Goal: Register for event/course

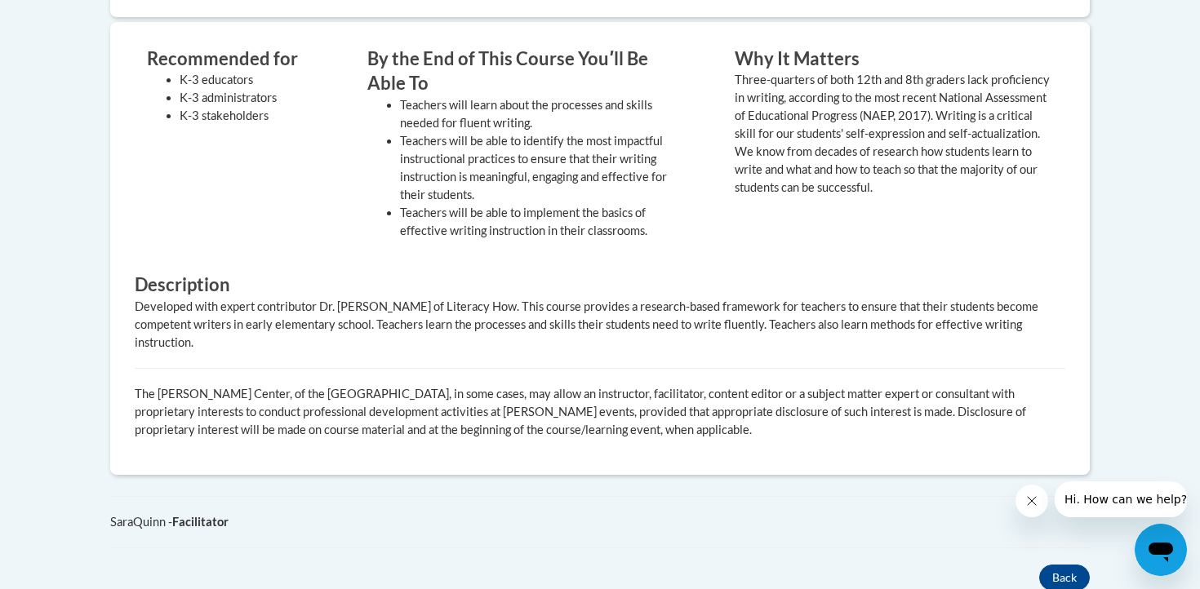
scroll to position [264, 0]
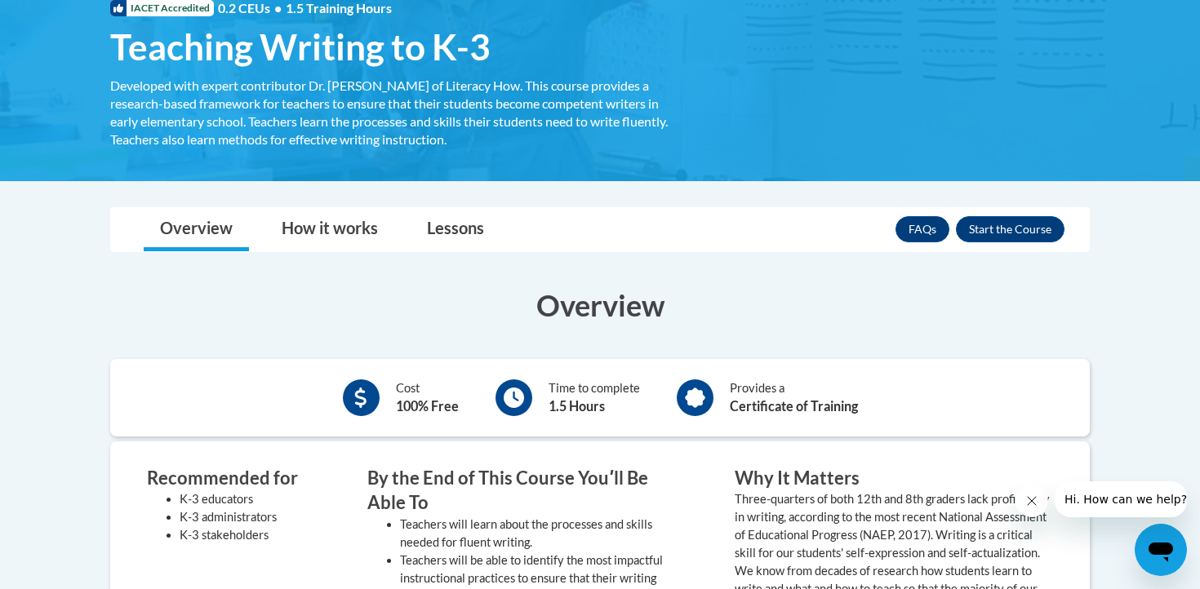
click at [612, 296] on h3 "Overview" at bounding box center [600, 305] width 980 height 41
click at [1033, 216] on button "Enroll" at bounding box center [1010, 229] width 109 height 26
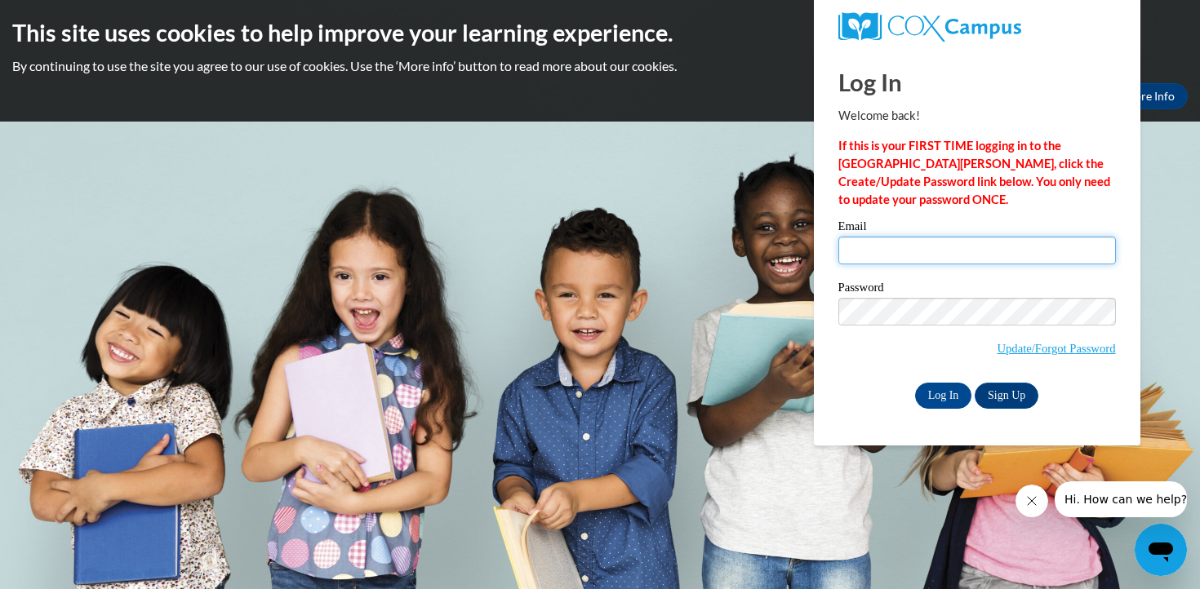
click at [971, 254] on input "Email" at bounding box center [977, 251] width 278 height 28
click at [970, 221] on label "Email" at bounding box center [977, 228] width 278 height 16
click at [970, 237] on input "Email" at bounding box center [977, 251] width 278 height 28
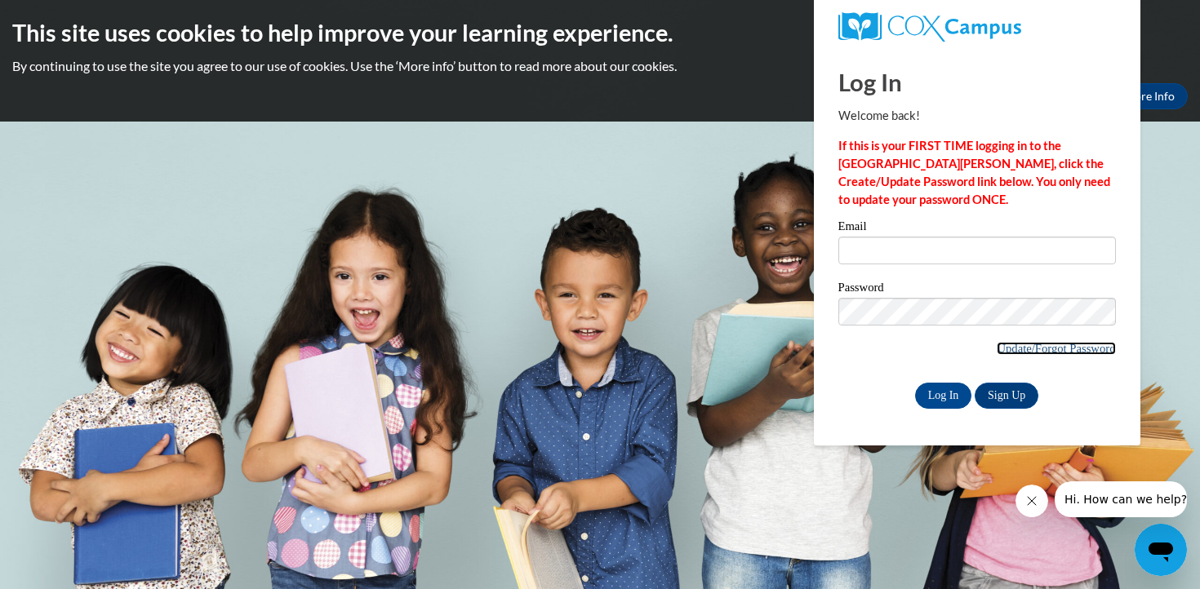
click at [1046, 342] on link "Update/Forgot Password" at bounding box center [1056, 348] width 118 height 13
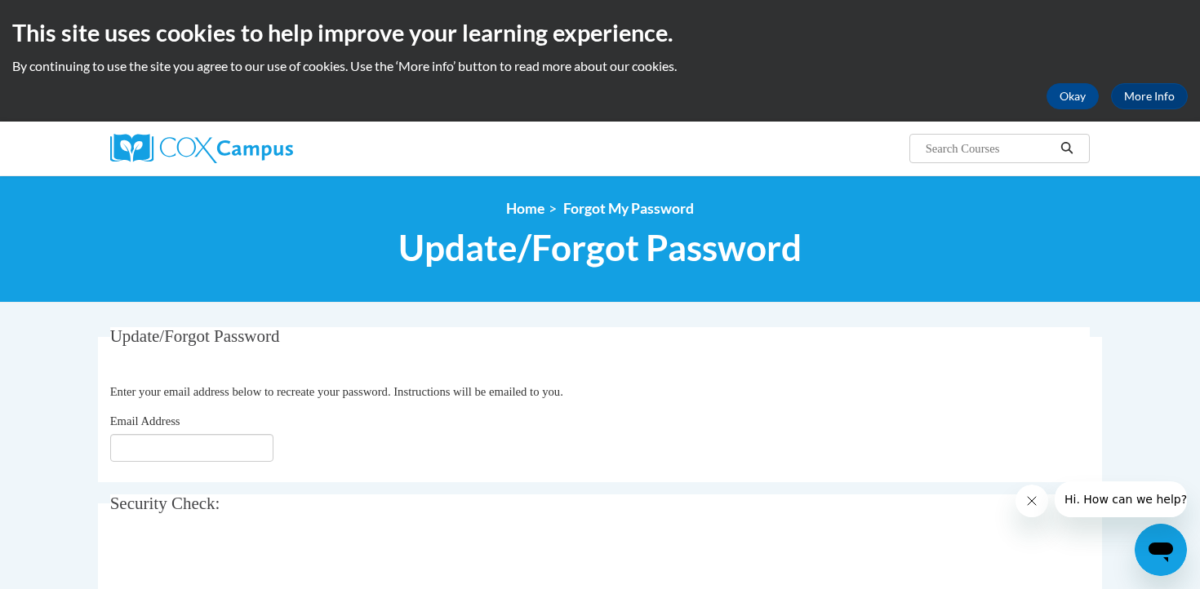
click at [242, 469] on fieldset "Update/Forgot Password Please enter your email address Enter your email address…" at bounding box center [600, 404] width 1004 height 155
click at [221, 447] on input "Email Address" at bounding box center [191, 448] width 163 height 28
type input "[EMAIL_ADDRESS][DOMAIN_NAME]"
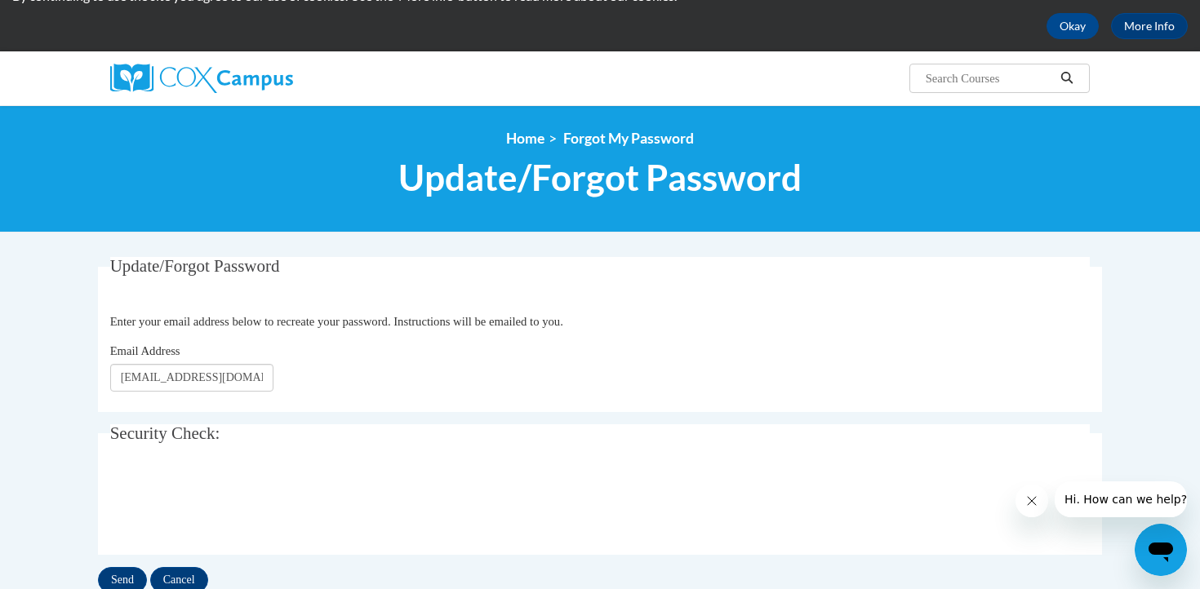
scroll to position [158, 0]
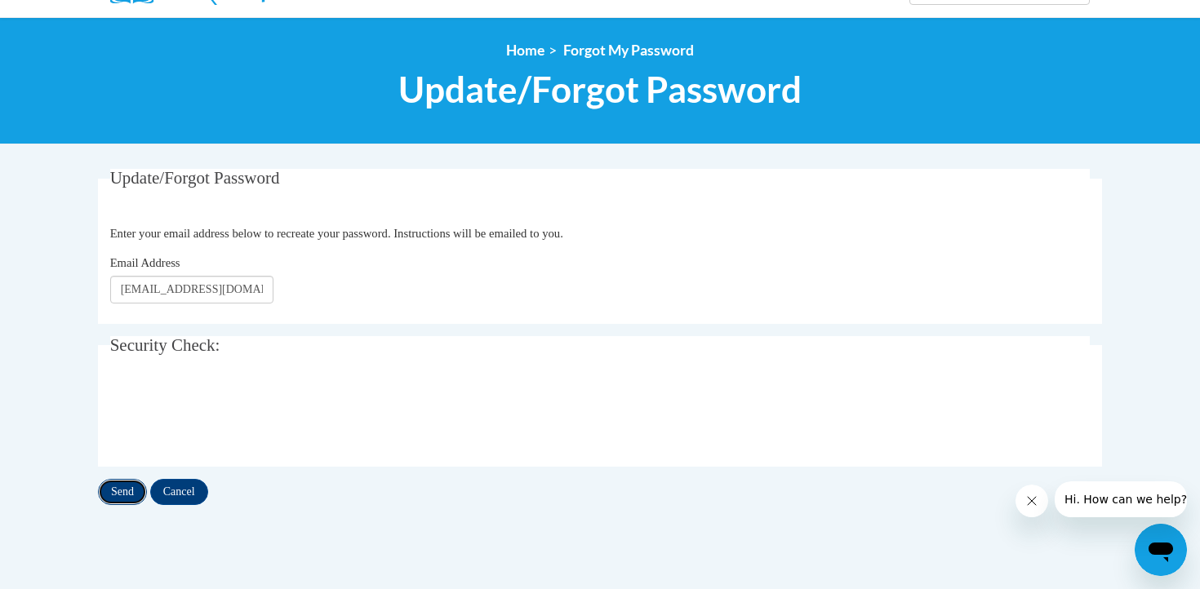
click at [119, 493] on input "Send" at bounding box center [122, 492] width 49 height 26
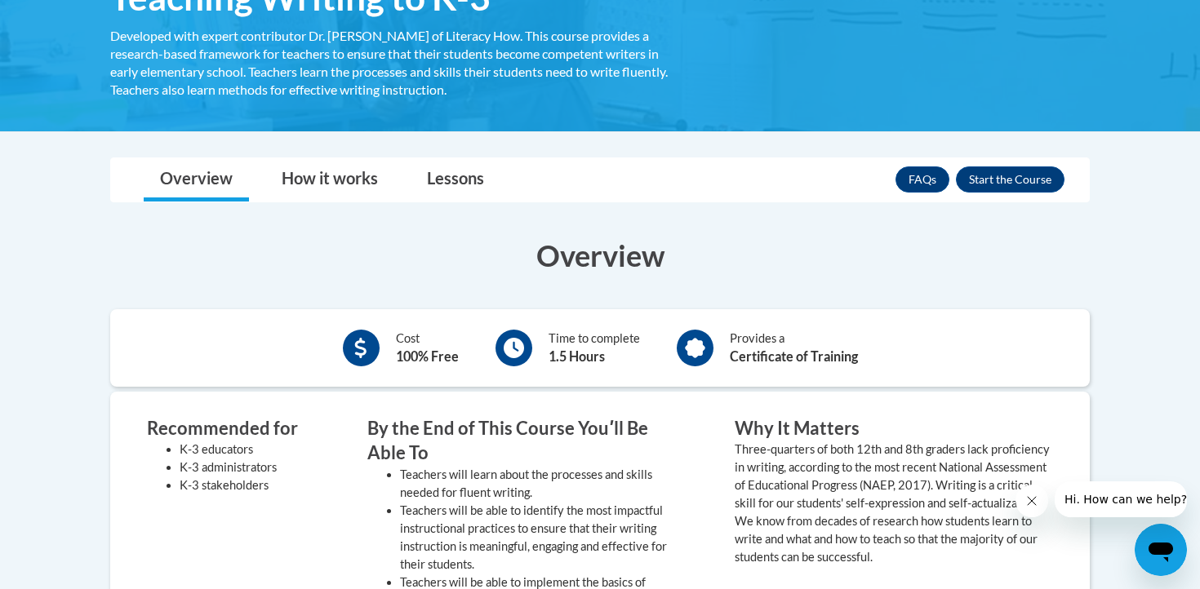
scroll to position [315, 0]
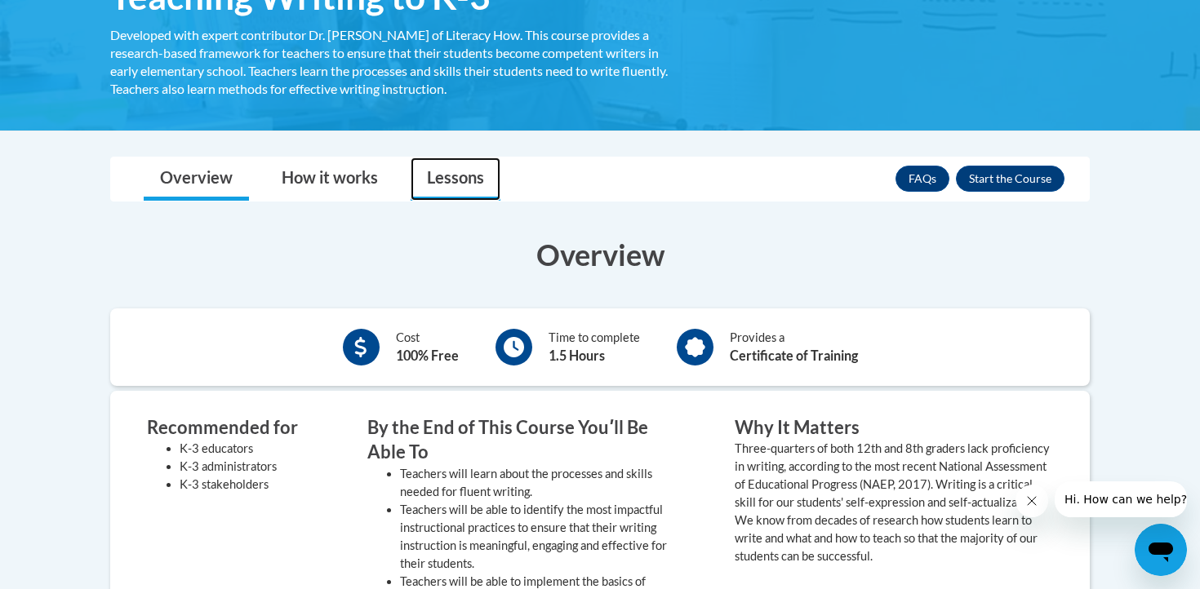
click at [476, 166] on link "Lessons" at bounding box center [456, 179] width 90 height 43
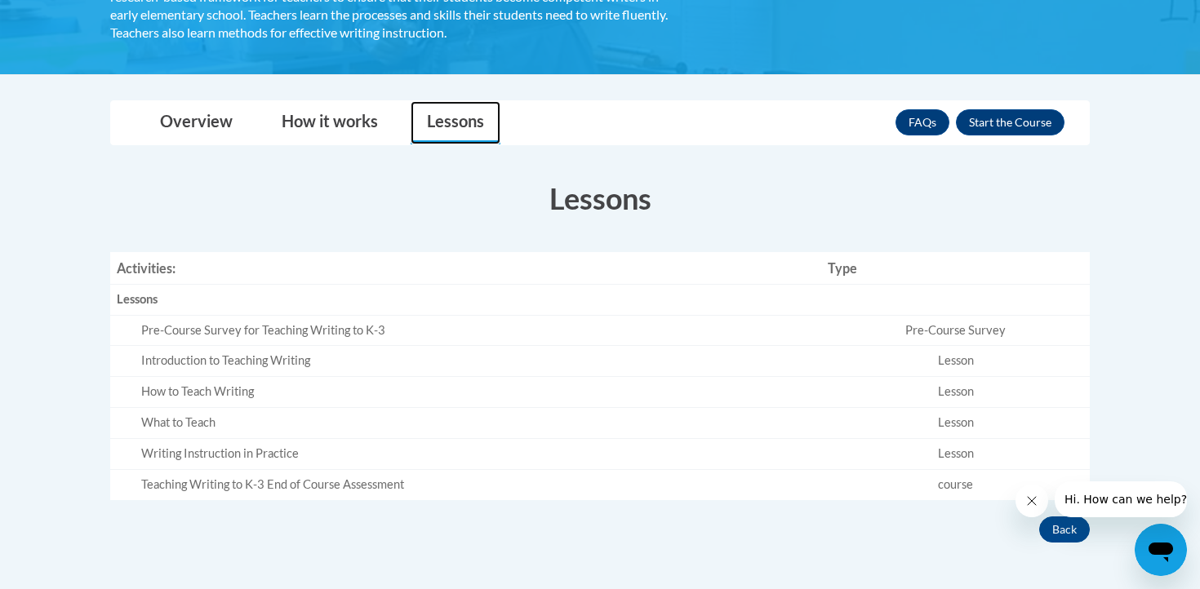
scroll to position [373, 0]
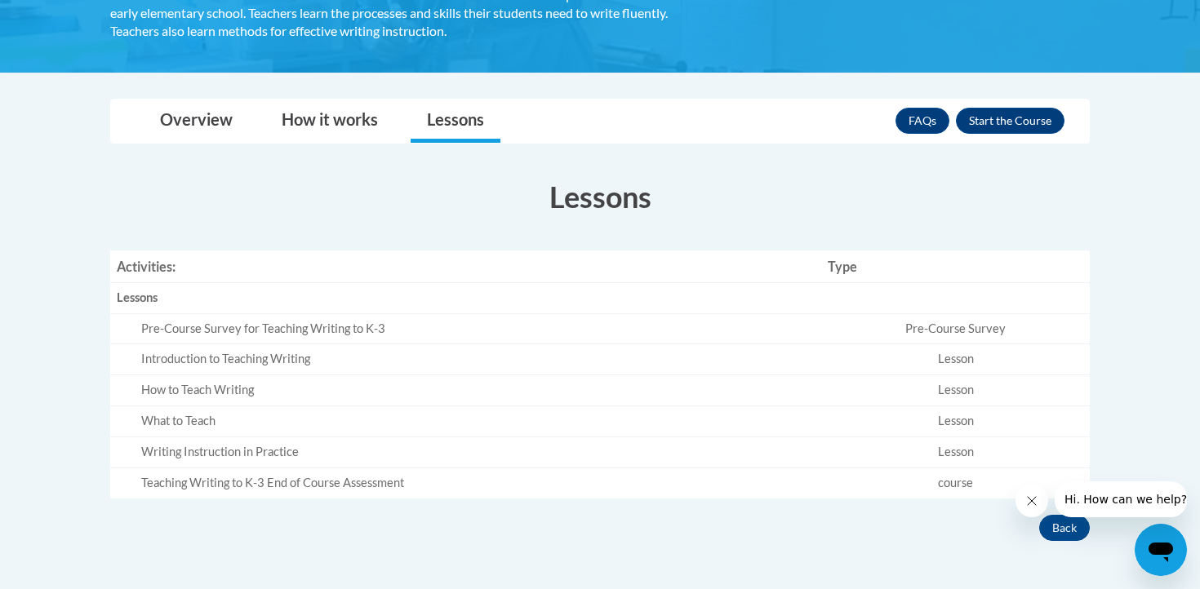
click at [926, 335] on td "Pre-Course Survey" at bounding box center [955, 328] width 269 height 31
click at [923, 352] on td "Lesson" at bounding box center [955, 359] width 269 height 31
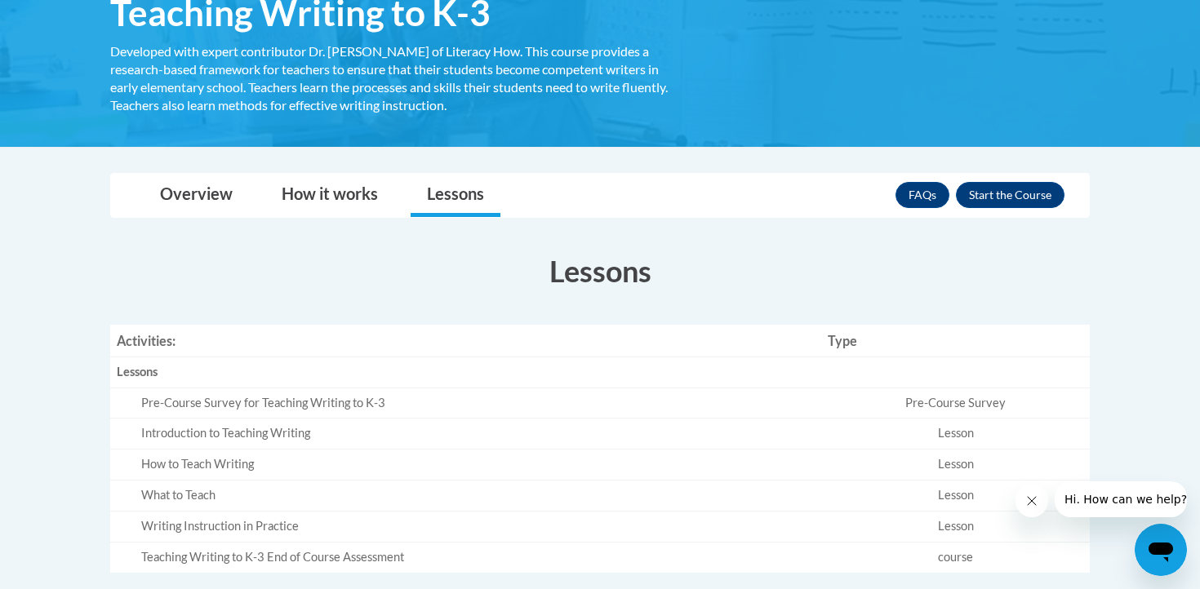
scroll to position [0, 0]
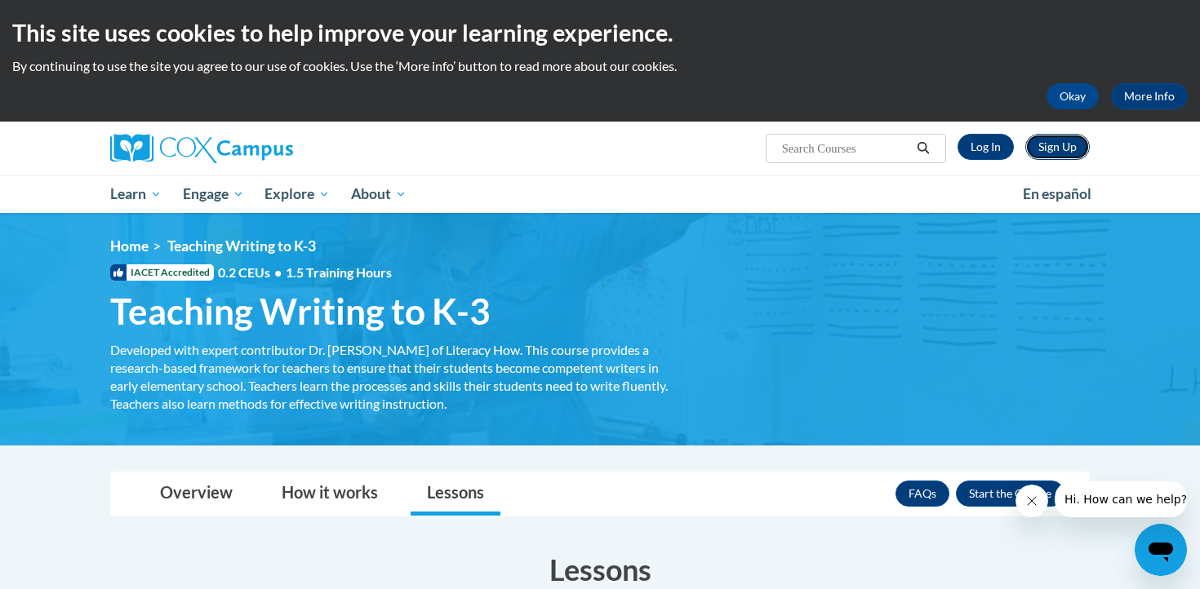
click at [1060, 150] on link "Sign Up" at bounding box center [1057, 147] width 64 height 26
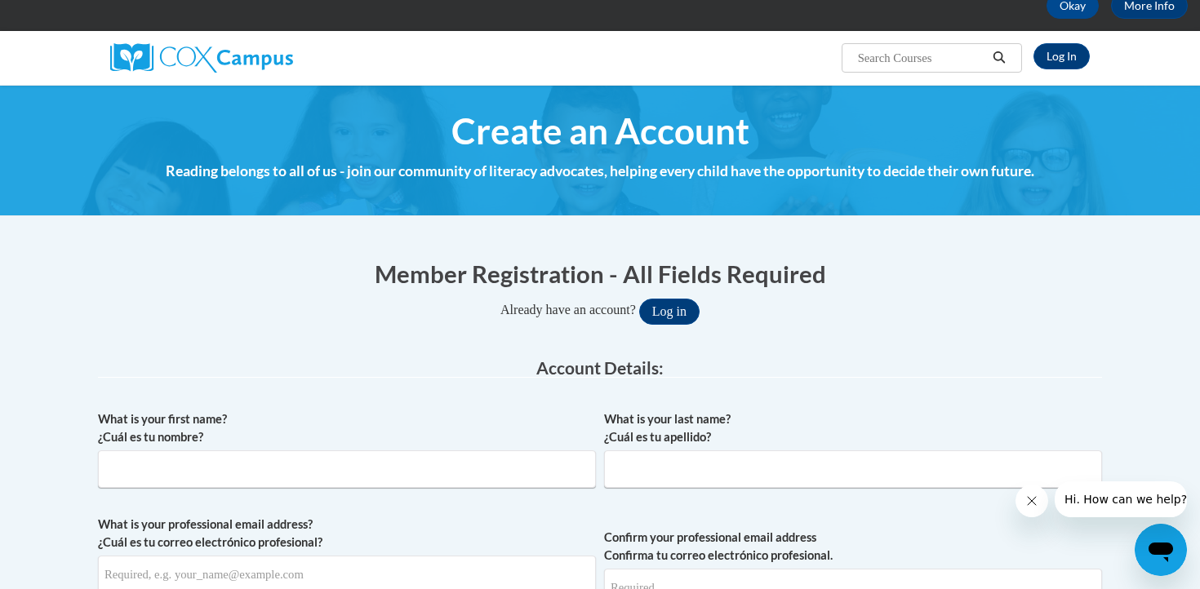
scroll to position [133, 0]
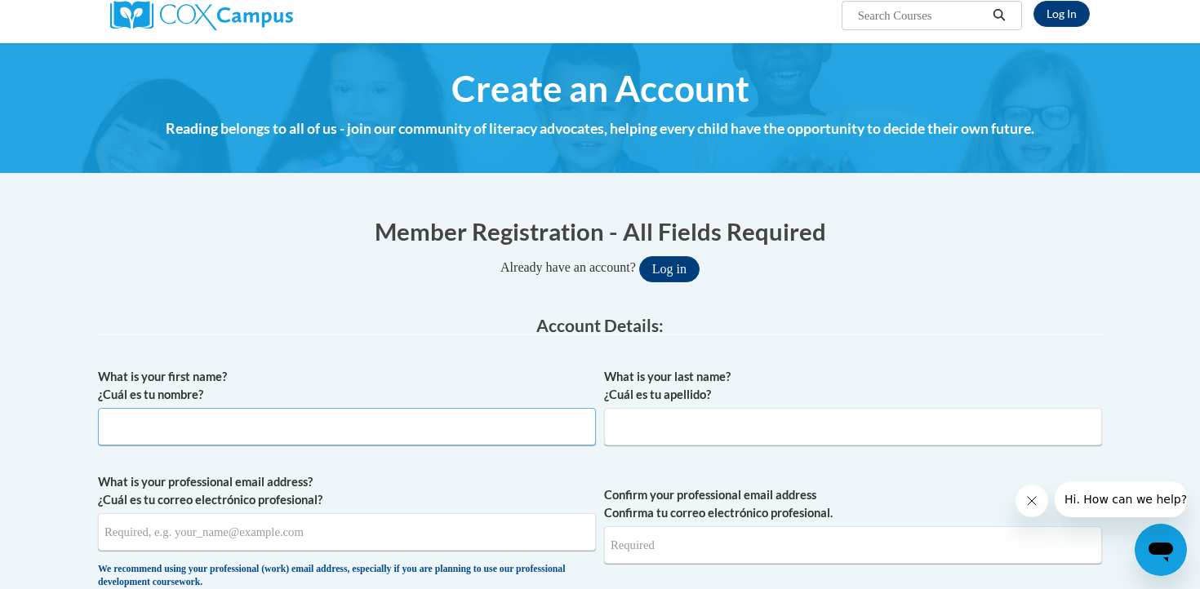
click at [503, 424] on input "What is your first name? ¿Cuál es tu nombre?" at bounding box center [347, 427] width 498 height 38
type input "[PERSON_NAME]"
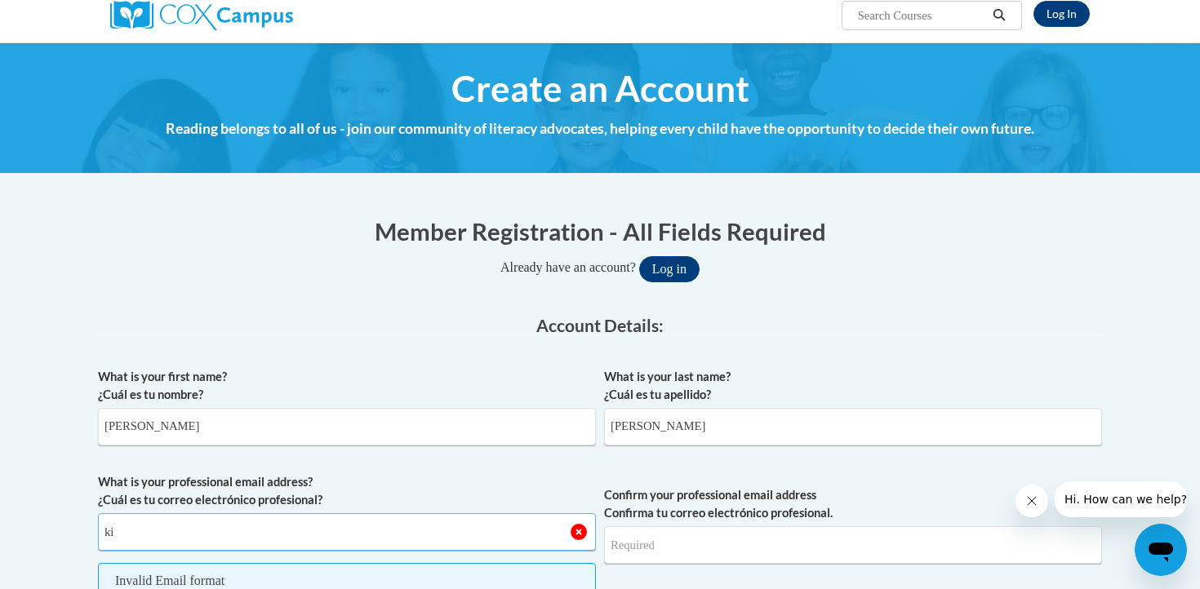
type input "k"
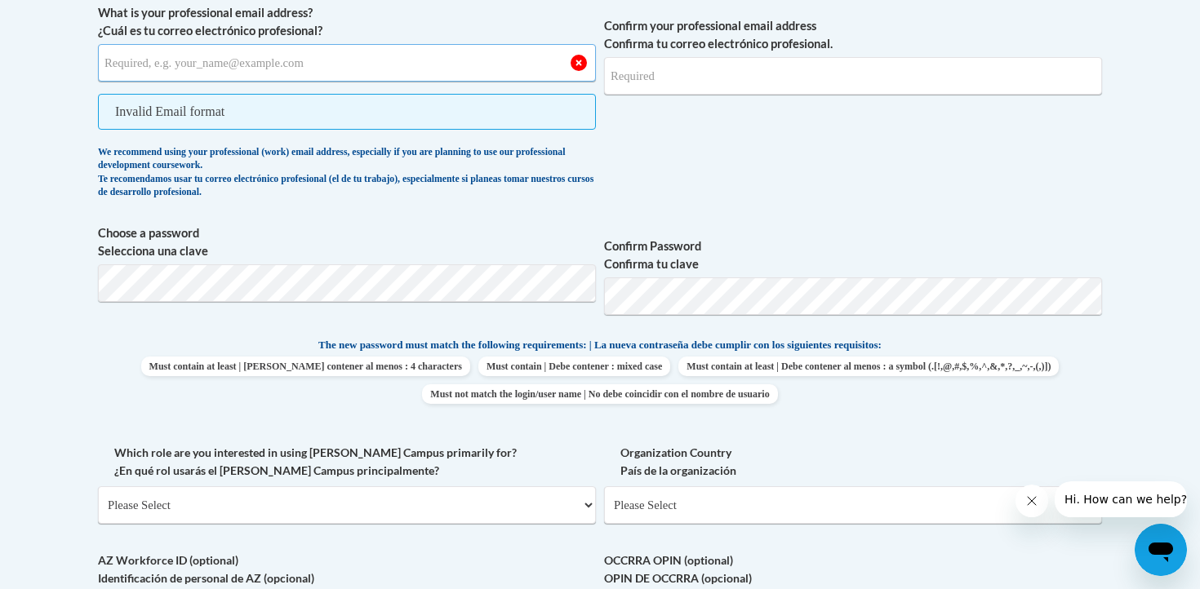
scroll to position [611, 0]
